Goal: Task Accomplishment & Management: Manage account settings

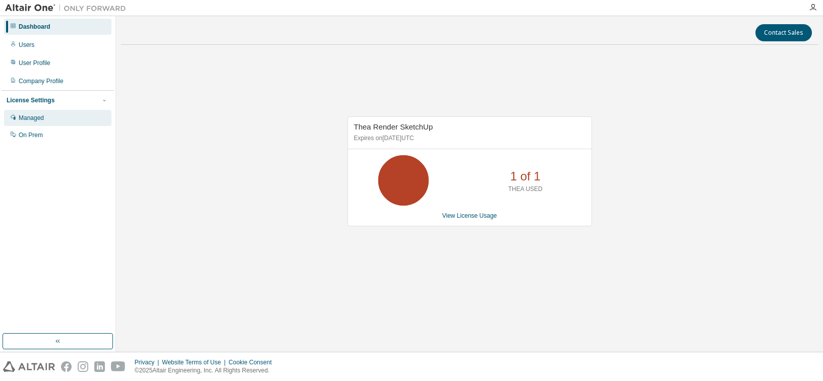
click at [34, 118] on div "Managed" at bounding box center [31, 118] width 25 height 8
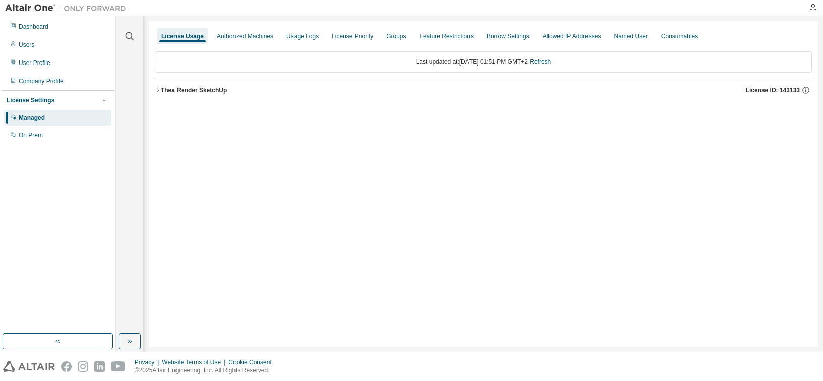
click at [218, 91] on div "Thea Render SketchUp" at bounding box center [194, 90] width 66 height 8
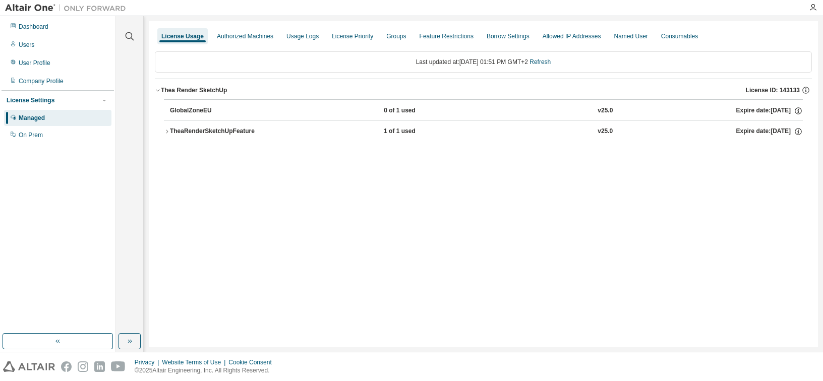
click at [199, 132] on div "TheaRenderSketchUpFeature" at bounding box center [215, 131] width 91 height 9
click at [217, 131] on div "TheaRenderSketchUpFeature" at bounding box center [215, 131] width 91 height 9
click at [774, 130] on div "Expire date: 2026-05-15" at bounding box center [768, 131] width 67 height 9
click at [773, 130] on div "Expire date: 2026-05-15" at bounding box center [768, 131] width 67 height 9
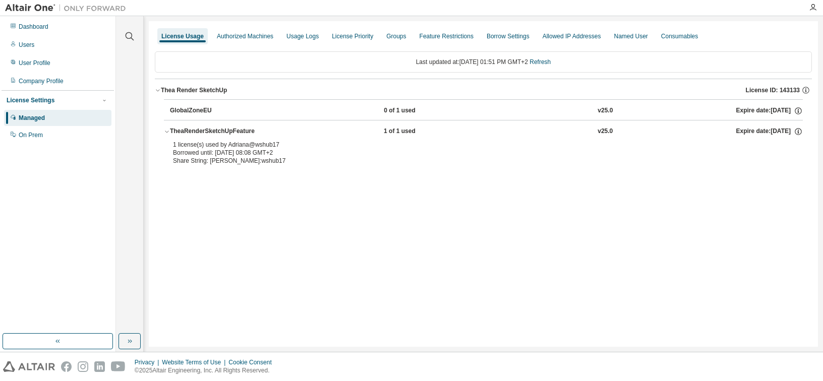
drag, startPoint x: 211, startPoint y: 150, endPoint x: 212, endPoint y: 156, distance: 5.6
click at [212, 156] on div "Borrowed until: 2025-09-17 08:08 GMT+2" at bounding box center [471, 153] width 596 height 8
click at [167, 132] on icon "button" at bounding box center [167, 132] width 6 height 6
click at [192, 132] on div "TheaRenderSketchUpFeature" at bounding box center [215, 131] width 91 height 9
click at [41, 114] on div "Managed" at bounding box center [32, 118] width 26 height 8
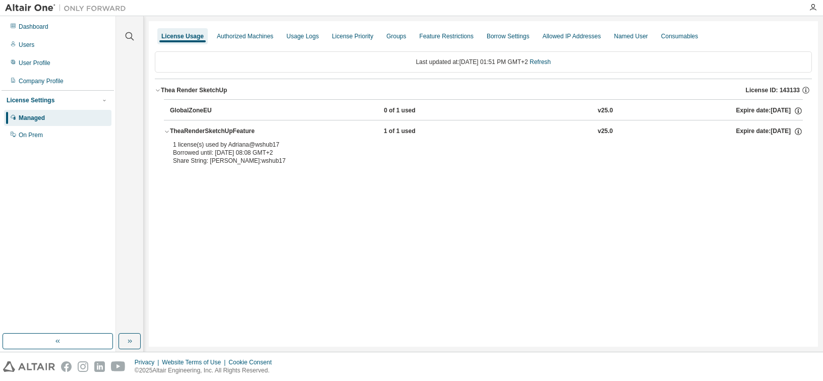
click at [42, 120] on div "Managed" at bounding box center [32, 118] width 26 height 8
click at [28, 46] on div "Users" at bounding box center [27, 45] width 16 height 8
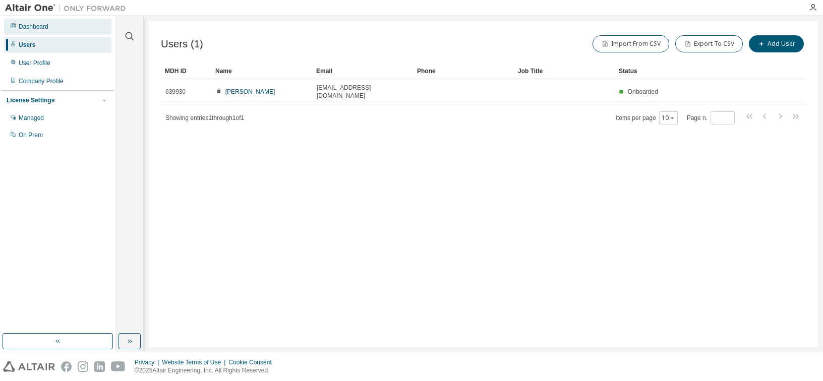
click at [32, 28] on div "Dashboard" at bounding box center [34, 27] width 30 height 8
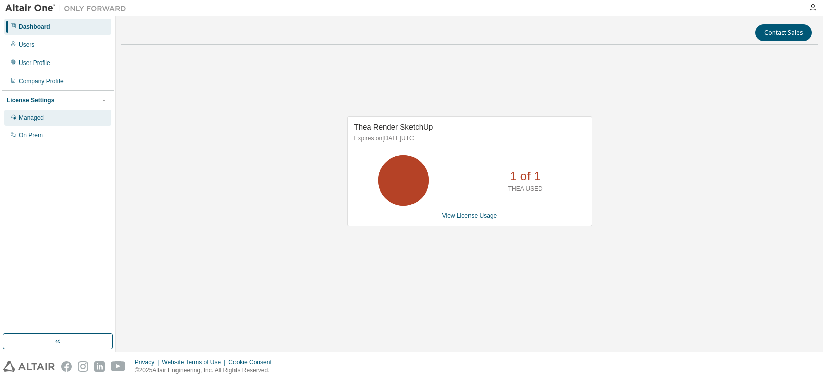
click at [36, 115] on div "Managed" at bounding box center [31, 118] width 25 height 8
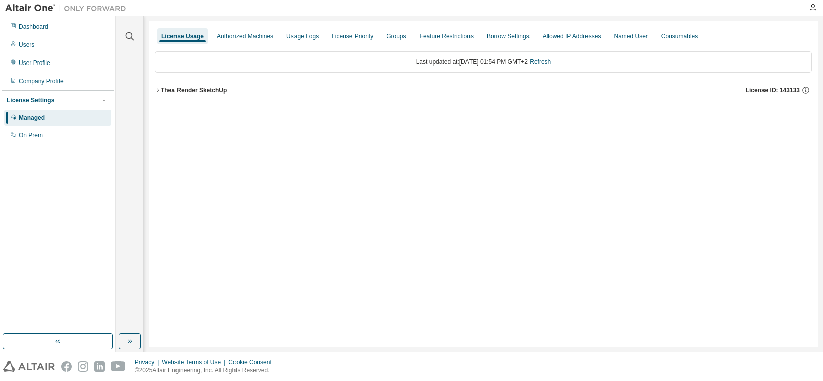
click at [185, 92] on div "Thea Render SketchUp" at bounding box center [194, 90] width 66 height 8
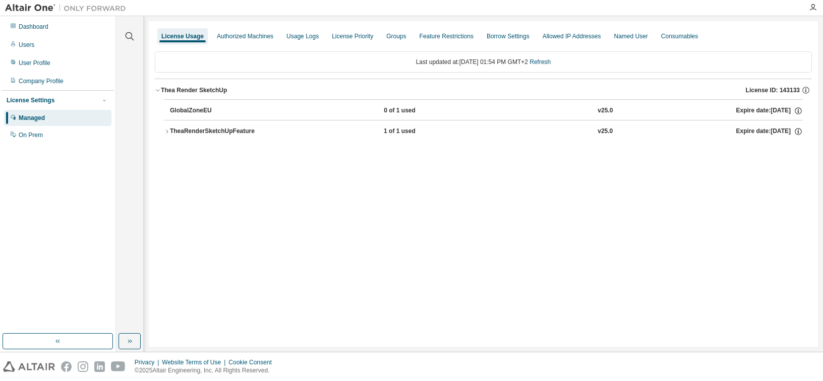
click at [206, 131] on div "TheaRenderSketchUpFeature" at bounding box center [215, 131] width 91 height 9
click at [786, 155] on icon at bounding box center [789, 153] width 6 height 8
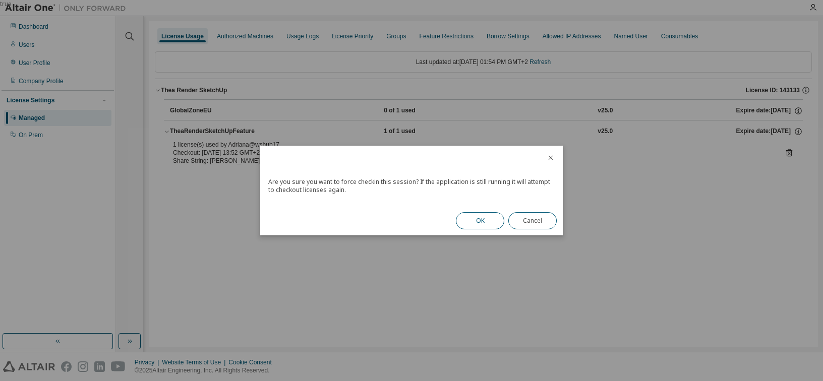
click at [481, 219] on button "OK" at bounding box center [480, 220] width 48 height 17
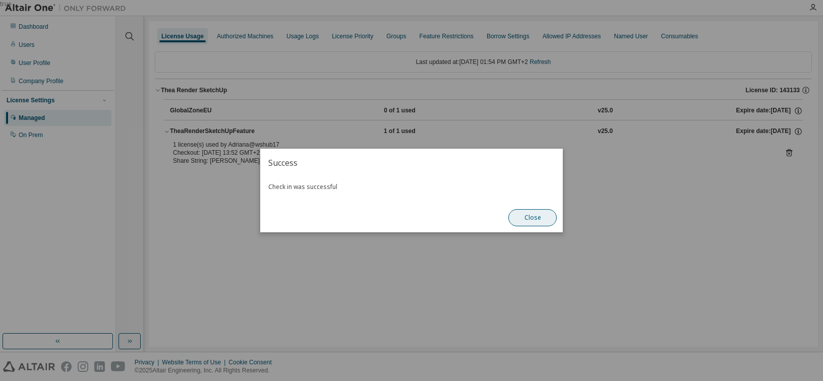
click at [538, 218] on button "Close" at bounding box center [532, 217] width 48 height 17
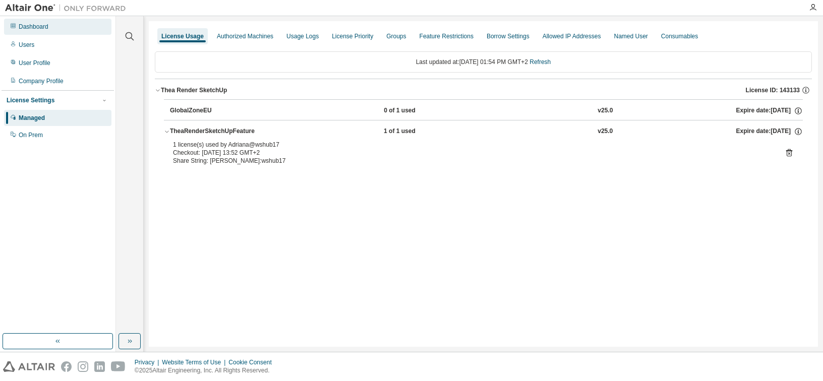
click at [36, 28] on div "Dashboard" at bounding box center [34, 27] width 30 height 8
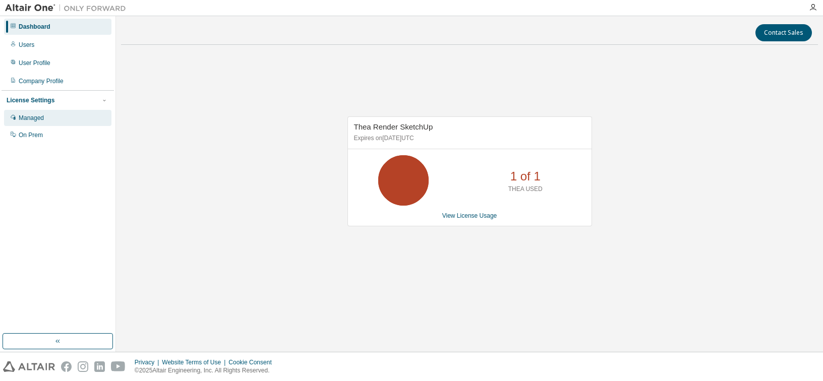
click at [40, 114] on div "Managed" at bounding box center [31, 118] width 25 height 8
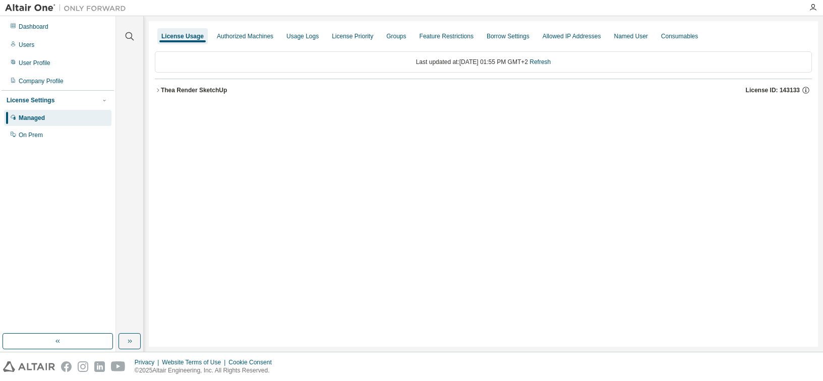
click at [209, 95] on button "[PERSON_NAME] SketchUp License ID: 143133" at bounding box center [483, 90] width 657 height 22
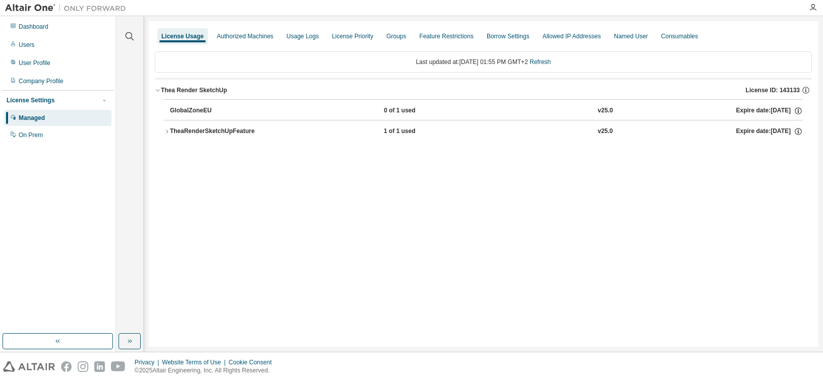
click at [206, 129] on div "TheaRenderSketchUpFeature" at bounding box center [215, 131] width 91 height 9
click at [789, 153] on icon at bounding box center [788, 153] width 3 height 3
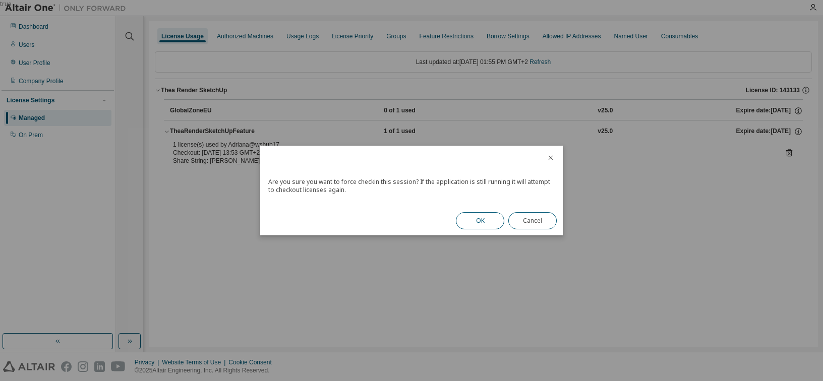
click at [494, 219] on button "OK" at bounding box center [480, 220] width 48 height 17
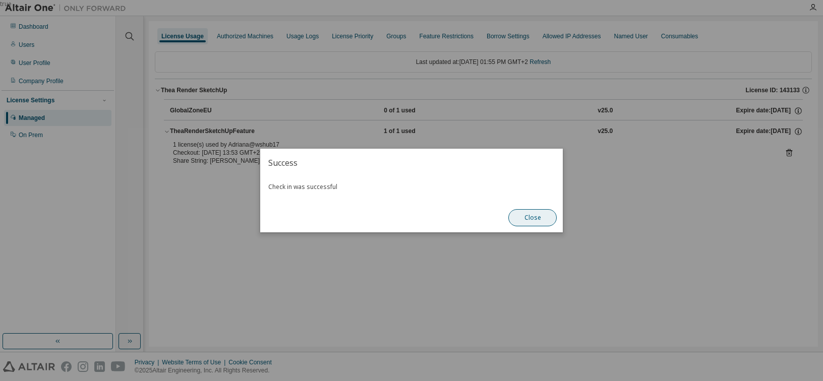
click at [535, 216] on button "Close" at bounding box center [532, 217] width 48 height 17
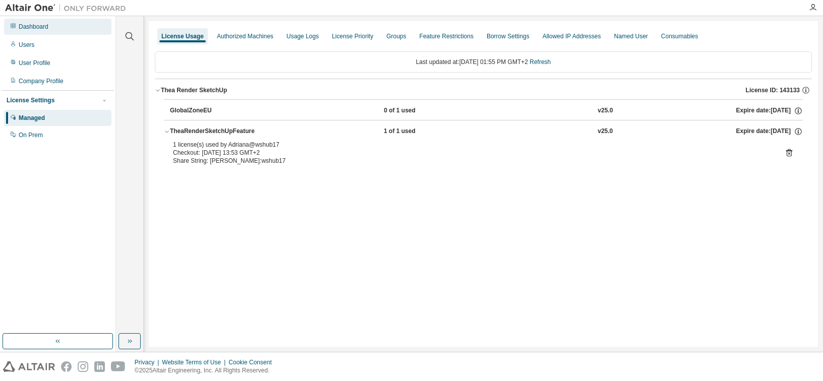
click at [36, 27] on div "Dashboard" at bounding box center [34, 27] width 30 height 8
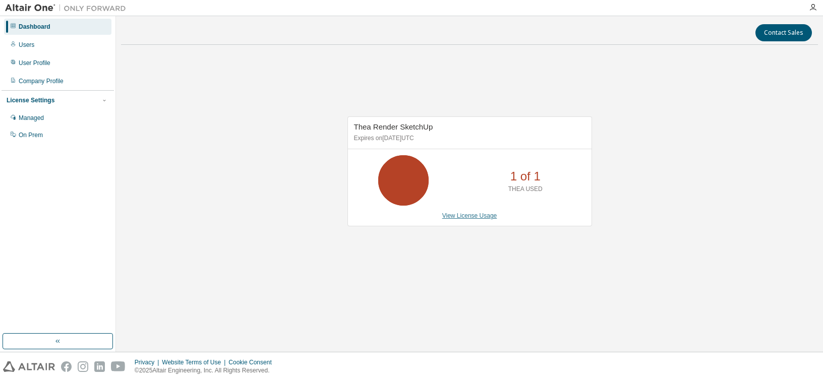
click at [473, 217] on link "View License Usage" at bounding box center [469, 215] width 55 height 7
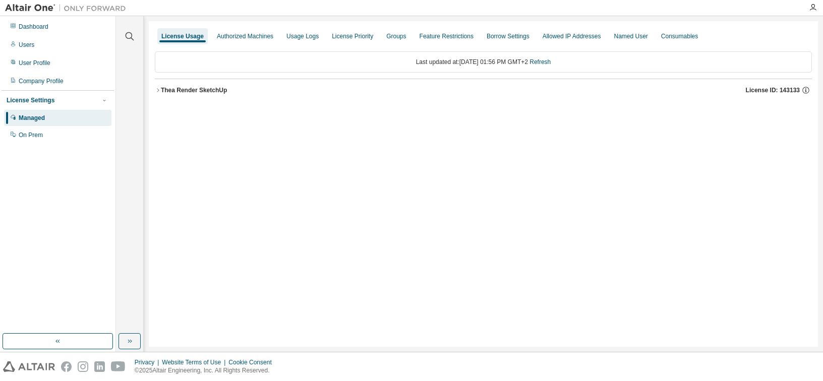
click at [199, 89] on div "Thea Render SketchUp" at bounding box center [194, 90] width 66 height 8
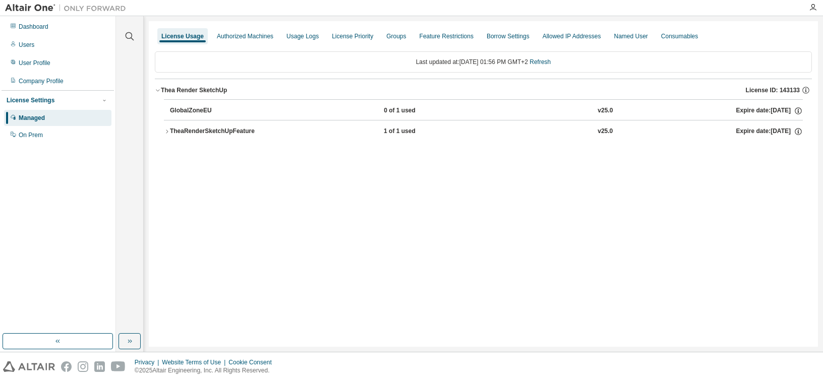
click at [197, 131] on div "TheaRenderSketchUpFeature" at bounding box center [215, 131] width 91 height 9
click at [788, 155] on icon at bounding box center [788, 152] width 9 height 9
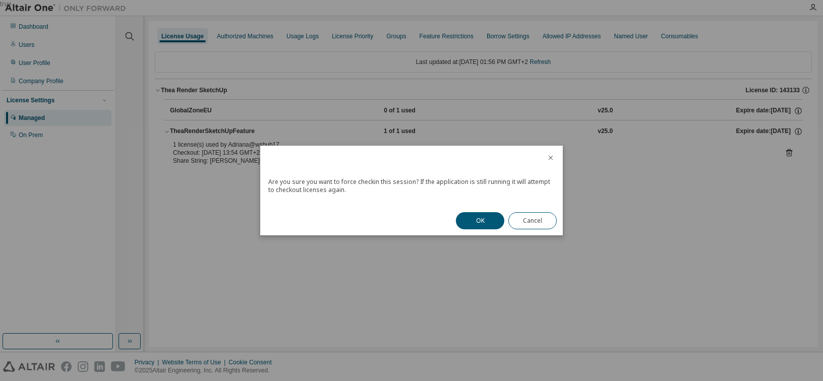
click at [494, 219] on button "OK" at bounding box center [480, 220] width 48 height 17
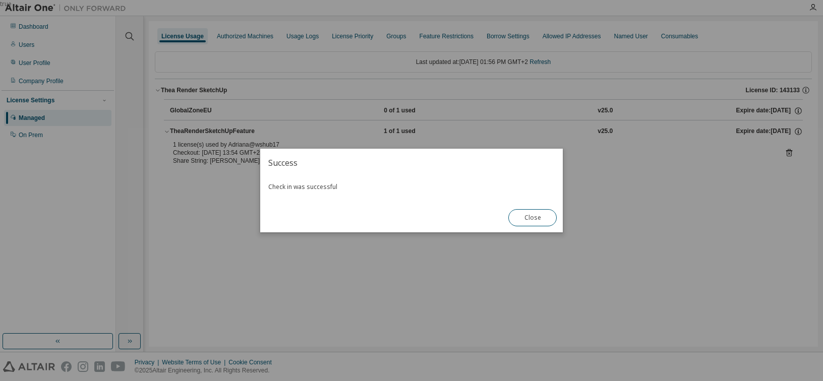
click at [532, 275] on div "true" at bounding box center [411, 190] width 823 height 381
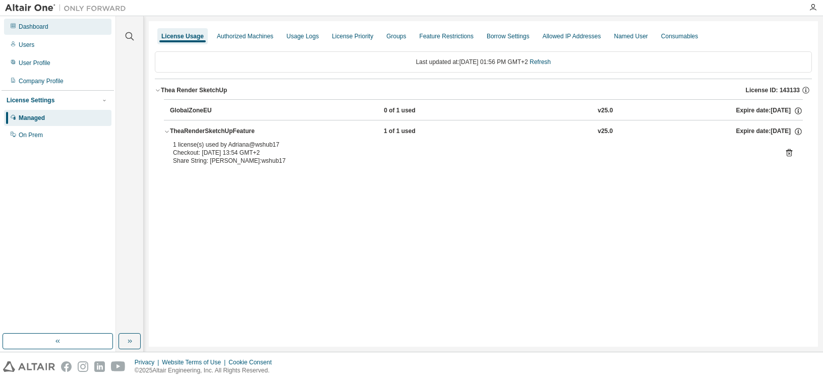
click at [42, 26] on div "Dashboard" at bounding box center [34, 27] width 30 height 8
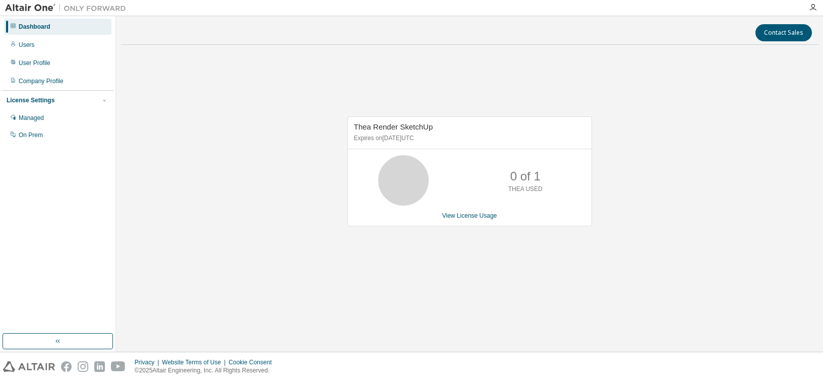
click at [41, 28] on div "Dashboard" at bounding box center [35, 27] width 32 height 8
click at [46, 27] on div "Dashboard" at bounding box center [35, 27] width 32 height 8
click at [50, 28] on div "Dashboard" at bounding box center [57, 27] width 107 height 16
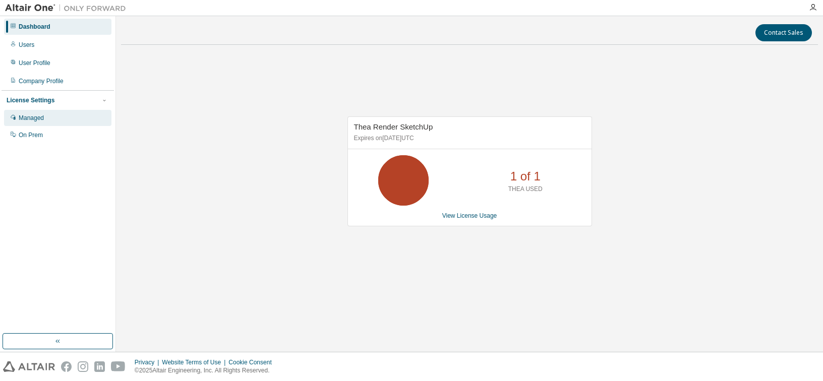
click at [41, 121] on div "Managed" at bounding box center [31, 118] width 25 height 8
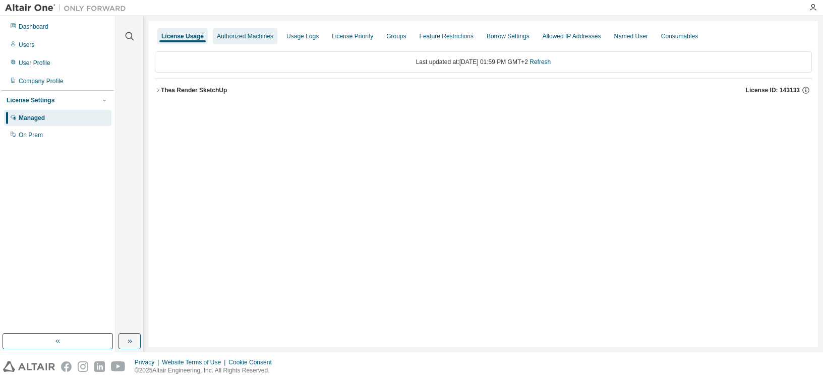
click at [251, 39] on div "Authorized Machines" at bounding box center [245, 36] width 56 height 8
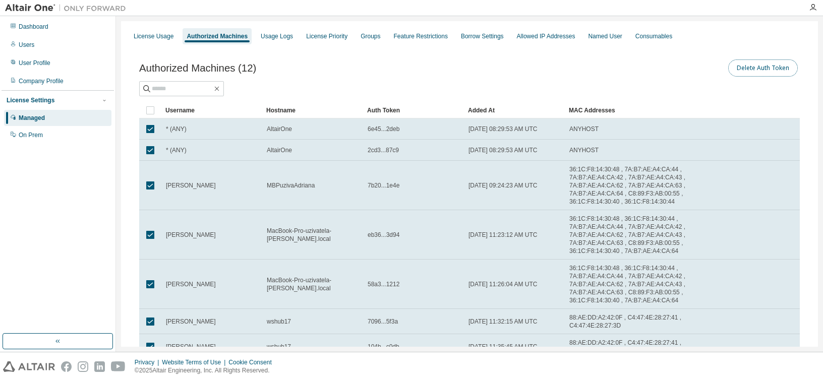
click at [768, 68] on button "Delete Auth Token" at bounding box center [763, 67] width 70 height 17
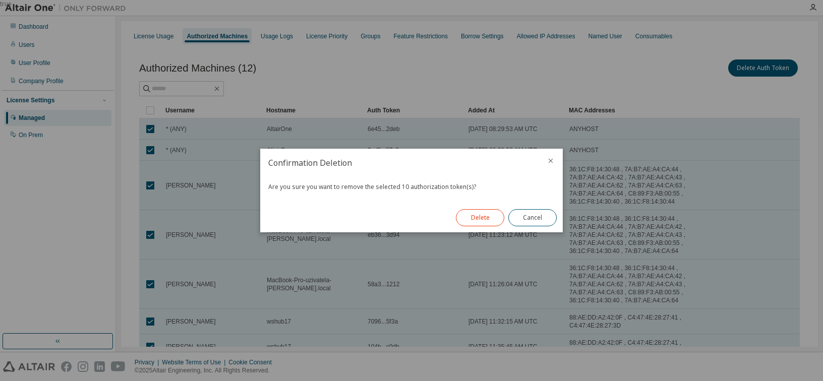
click at [487, 218] on button "Delete" at bounding box center [480, 217] width 48 height 17
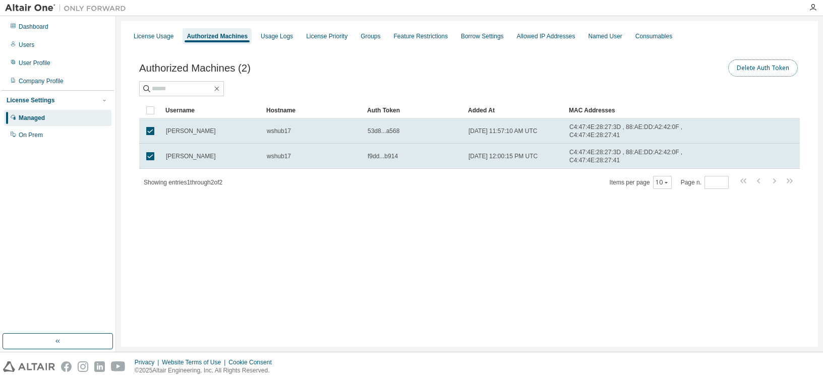
click at [748, 67] on button "Delete Auth Token" at bounding box center [763, 67] width 70 height 17
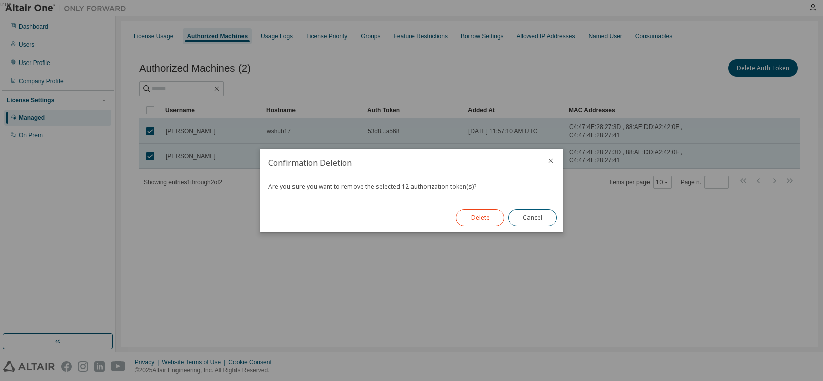
click at [493, 216] on button "Delete" at bounding box center [480, 217] width 48 height 17
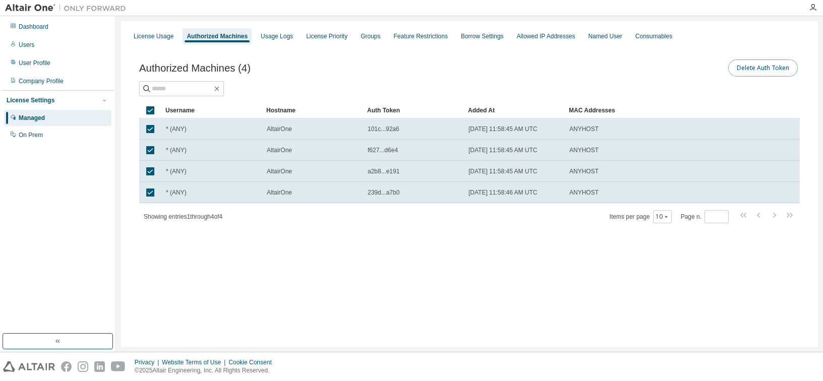
click at [760, 68] on button "Delete Auth Token" at bounding box center [763, 67] width 70 height 17
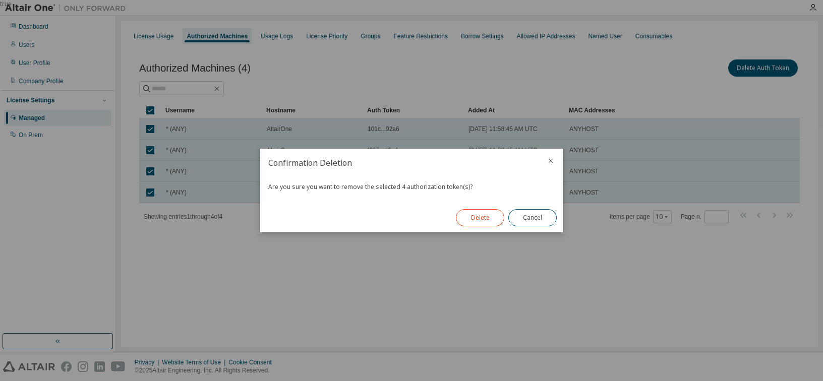
click at [478, 221] on button "Delete" at bounding box center [480, 217] width 48 height 17
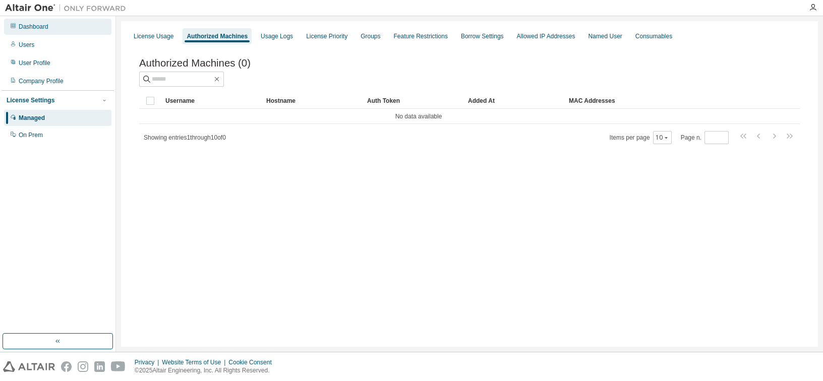
click at [39, 27] on div "Dashboard" at bounding box center [34, 27] width 30 height 8
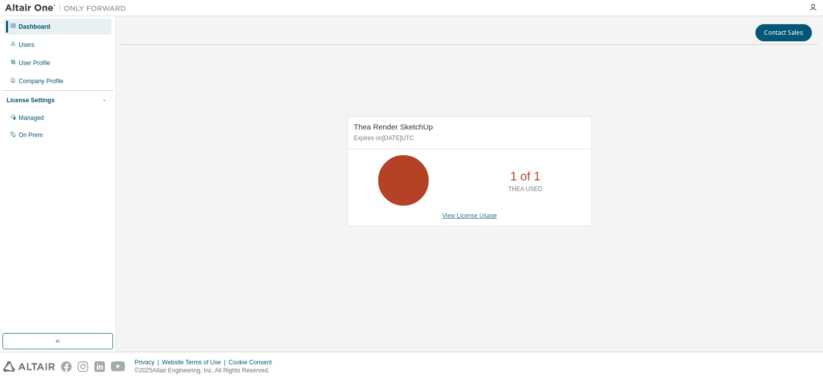
click at [471, 215] on link "View License Usage" at bounding box center [469, 215] width 55 height 7
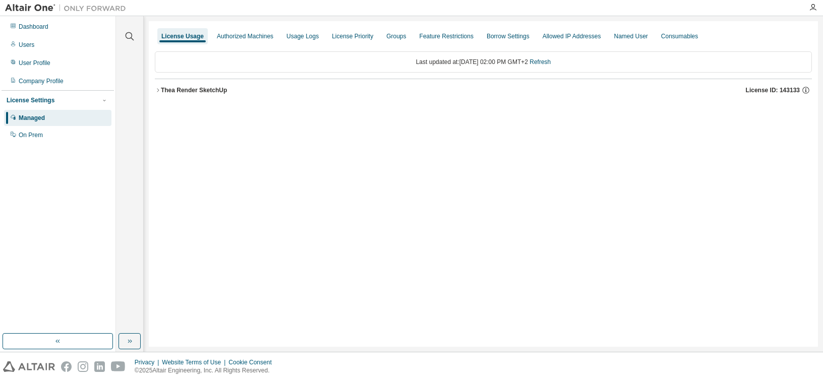
click at [215, 93] on div "Thea Render SketchUp" at bounding box center [194, 90] width 66 height 8
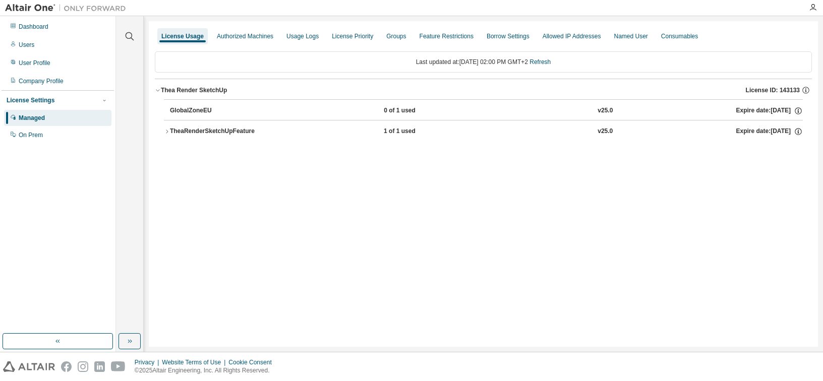
click at [202, 133] on div "TheaRenderSketchUpFeature" at bounding box center [215, 131] width 91 height 9
click at [789, 153] on icon at bounding box center [788, 153] width 3 height 3
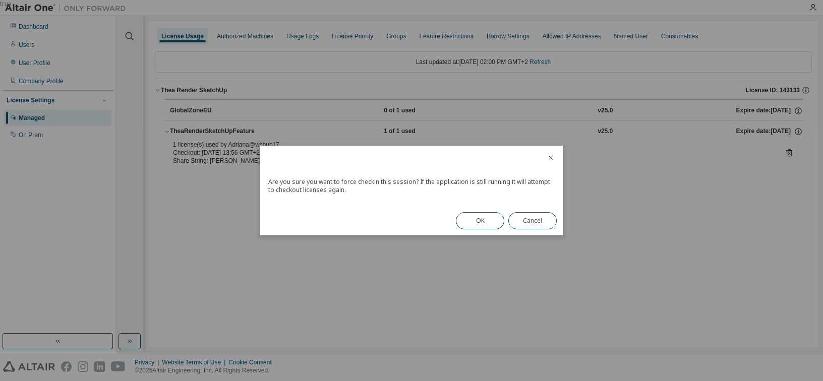
click at [490, 223] on button "OK" at bounding box center [480, 220] width 48 height 17
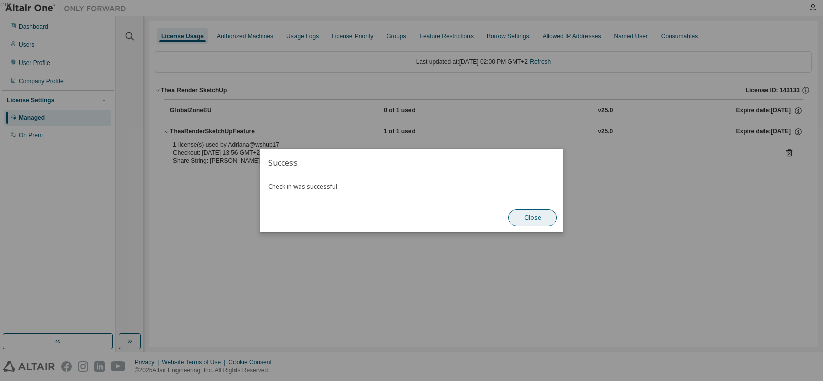
click at [541, 215] on button "Close" at bounding box center [532, 217] width 48 height 17
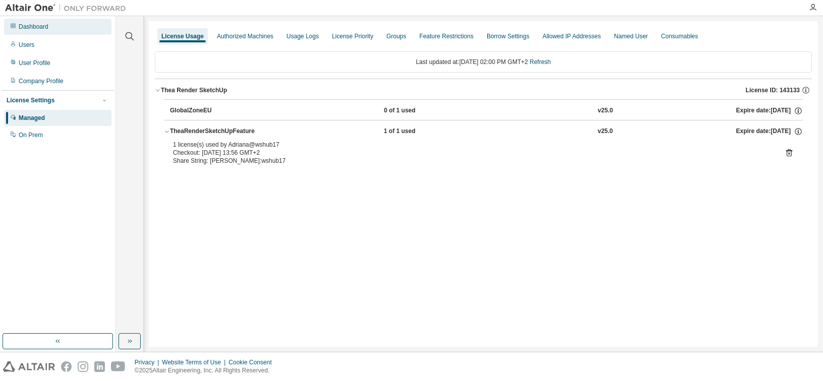
click at [26, 24] on div "Dashboard" at bounding box center [34, 27] width 30 height 8
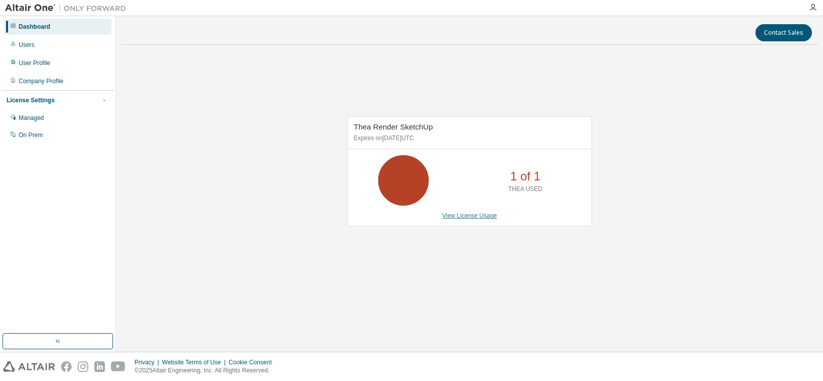
click at [471, 212] on link "View License Usage" at bounding box center [469, 215] width 55 height 7
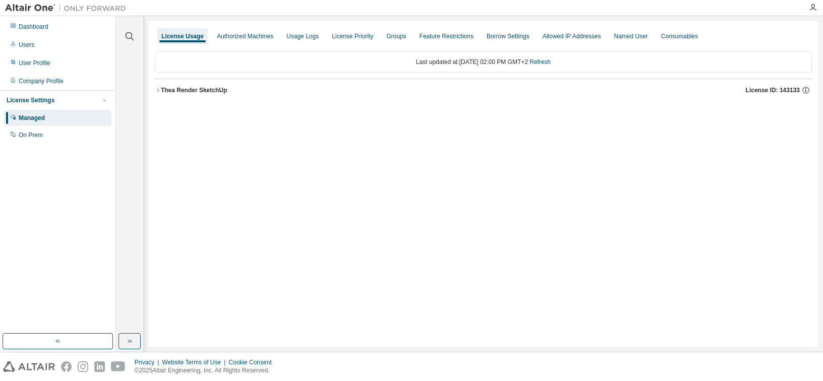
click at [211, 89] on div "Thea Render SketchUp" at bounding box center [194, 90] width 66 height 8
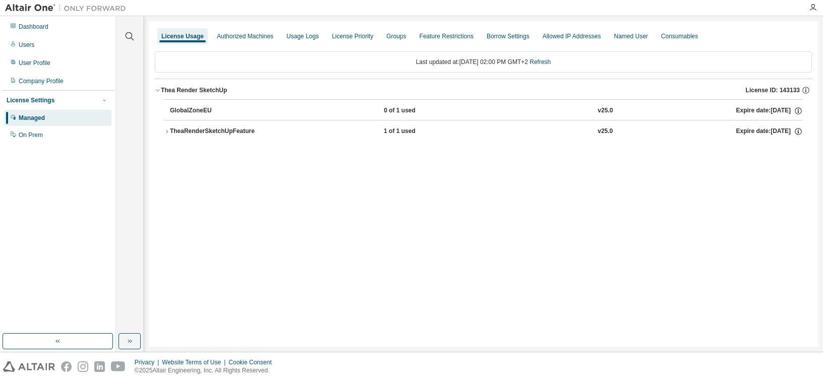
click at [222, 130] on div "TheaRenderSketchUpFeature" at bounding box center [215, 131] width 91 height 9
